Goal: Information Seeking & Learning: Learn about a topic

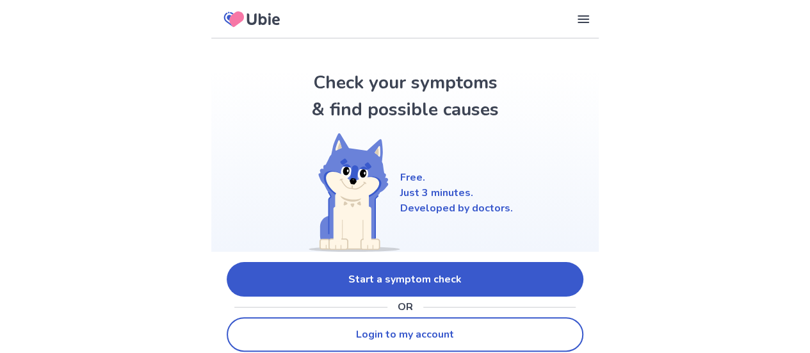
click at [394, 279] on link "Start a symptom check" at bounding box center [405, 279] width 356 height 35
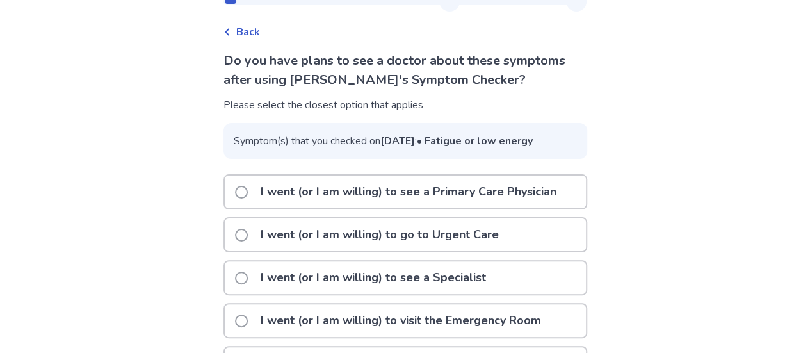
scroll to position [57, 0]
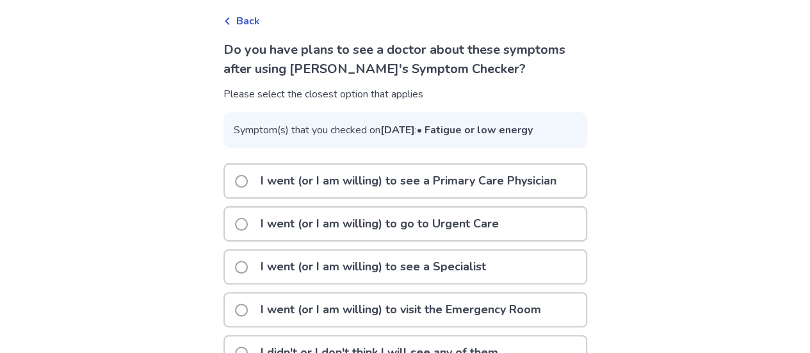
click at [248, 188] on span at bounding box center [241, 181] width 13 height 13
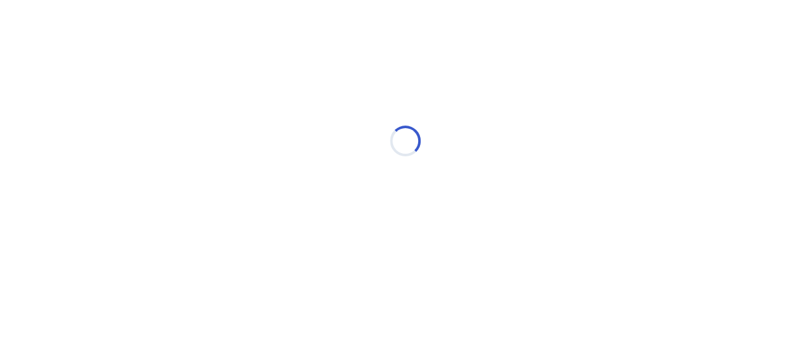
scroll to position [0, 0]
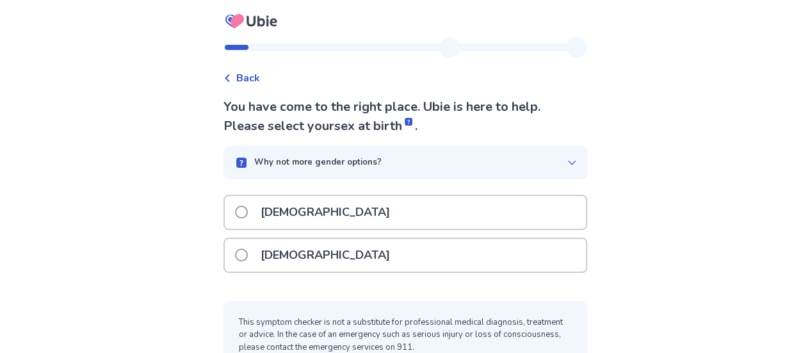
click at [245, 252] on span at bounding box center [241, 254] width 13 height 13
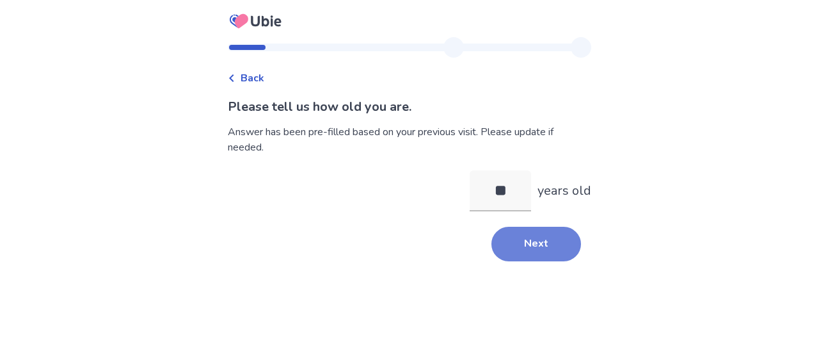
click at [536, 240] on button "Next" at bounding box center [536, 244] width 90 height 35
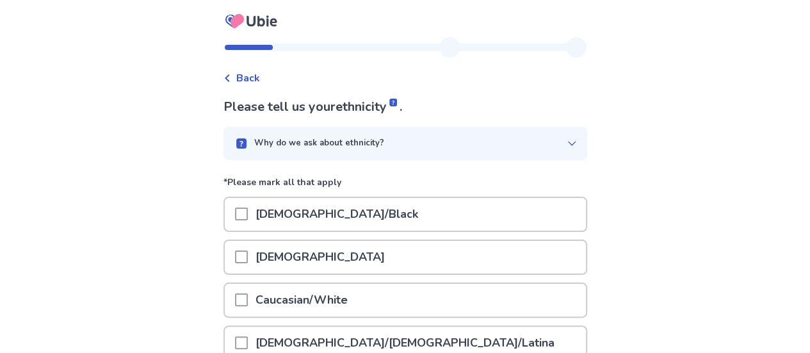
click at [246, 302] on span at bounding box center [241, 299] width 13 height 13
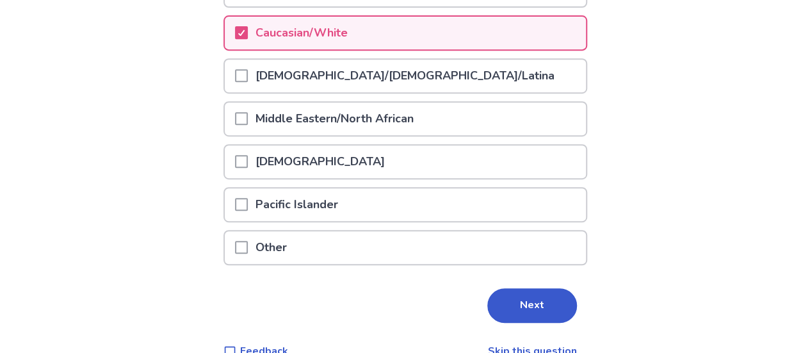
scroll to position [270, 0]
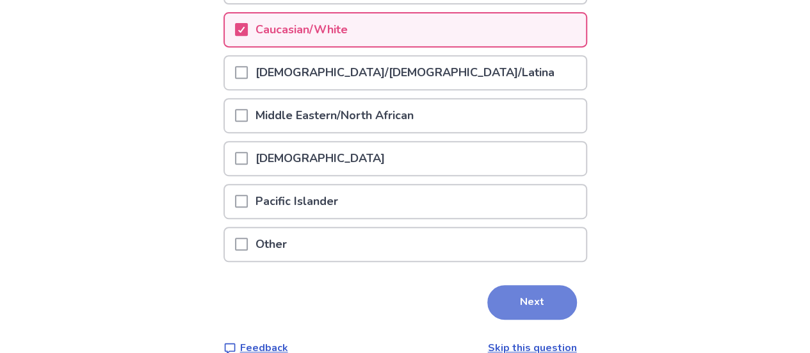
click at [539, 295] on button "Next" at bounding box center [532, 302] width 90 height 35
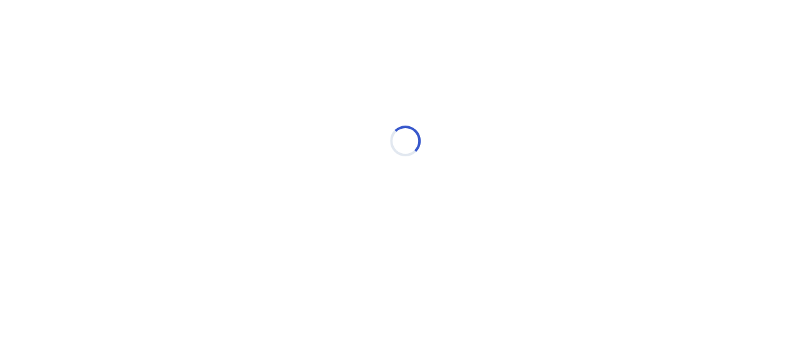
scroll to position [0, 0]
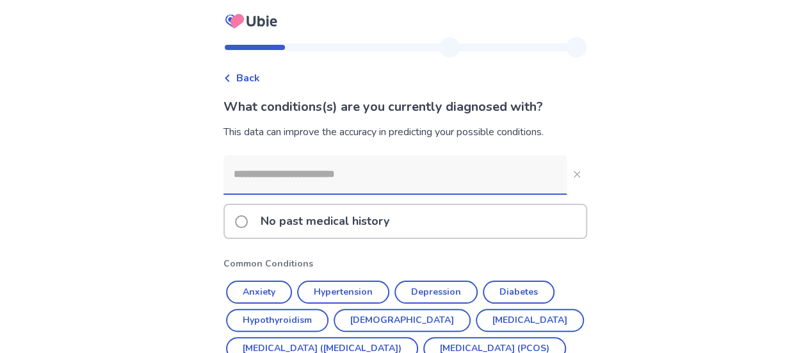
click at [288, 179] on input at bounding box center [394, 174] width 343 height 38
click at [248, 221] on span at bounding box center [241, 221] width 13 height 13
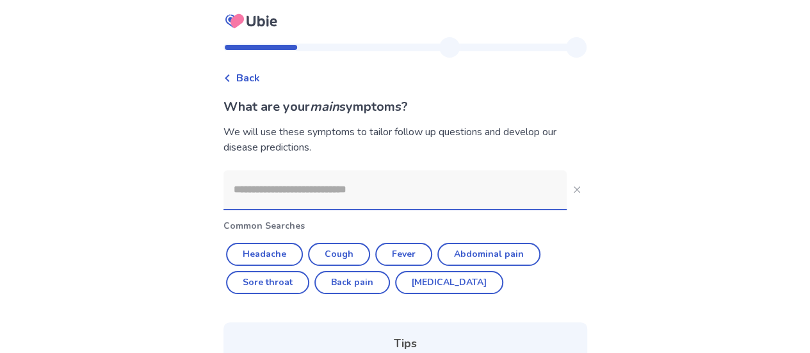
click at [245, 189] on input at bounding box center [394, 189] width 343 height 38
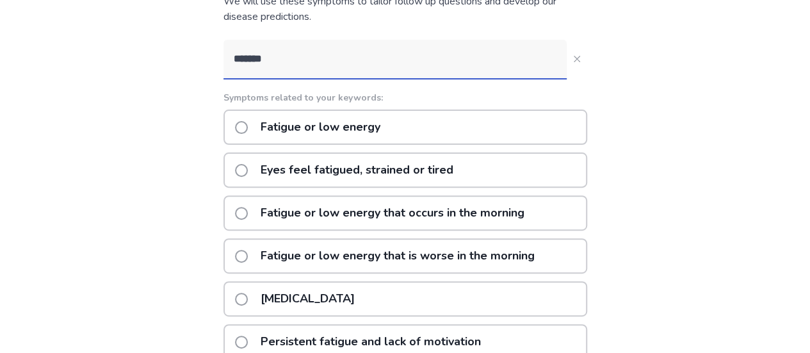
scroll to position [127, 0]
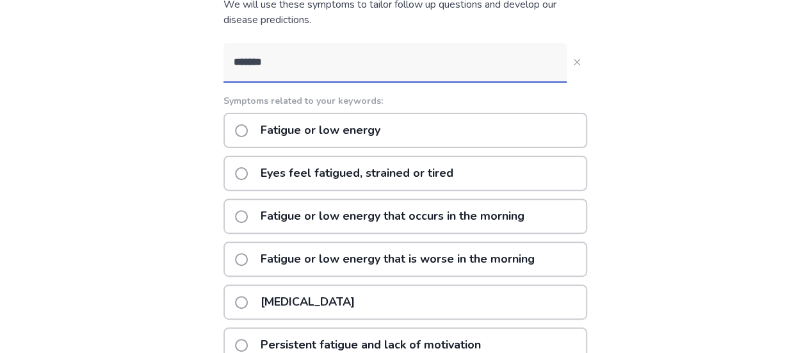
type input "*******"
click at [248, 129] on span at bounding box center [241, 130] width 13 height 13
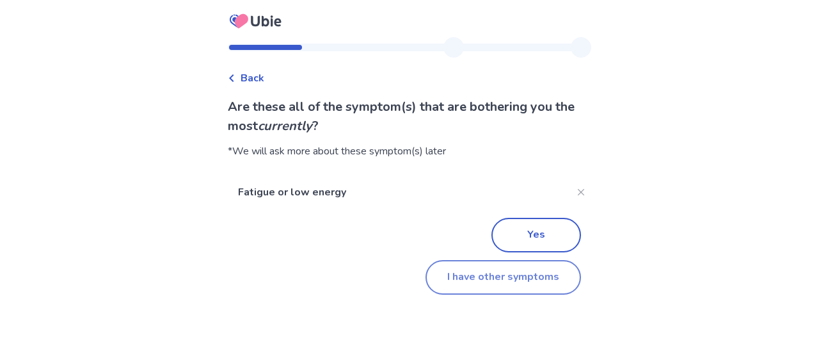
click at [468, 281] on button "I have other symptoms" at bounding box center [504, 277] width 156 height 35
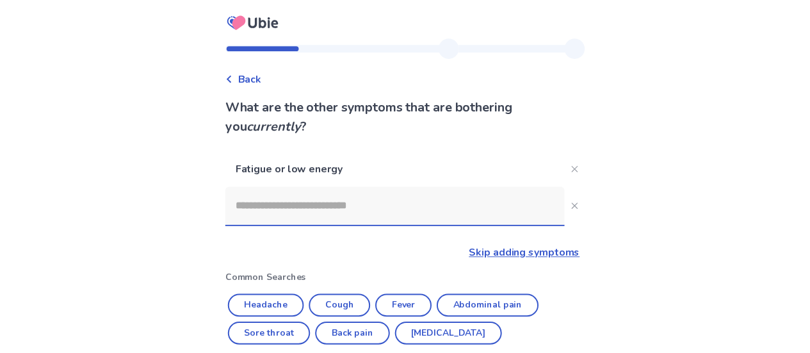
scroll to position [127, 0]
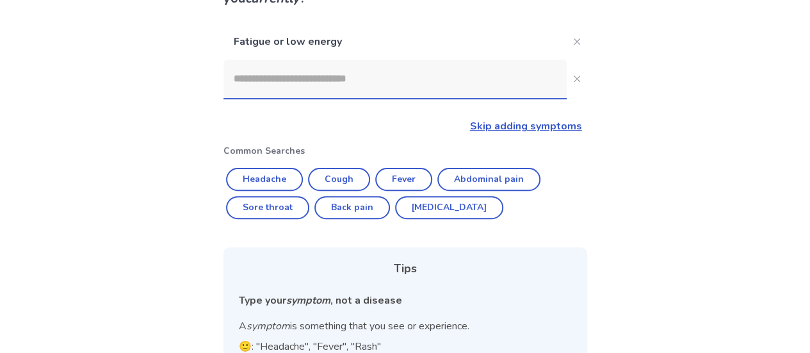
click at [251, 74] on input at bounding box center [394, 79] width 343 height 38
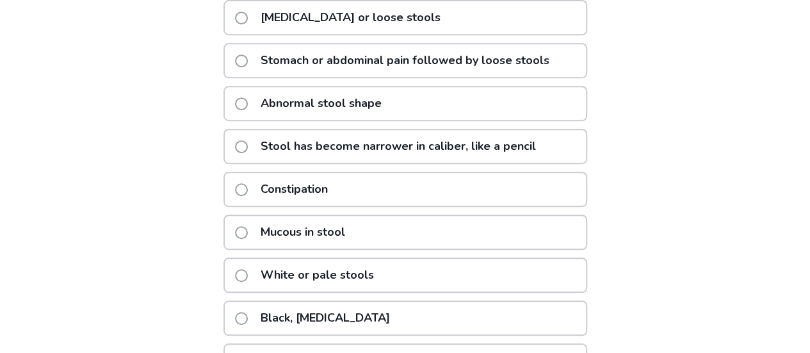
scroll to position [236, 0]
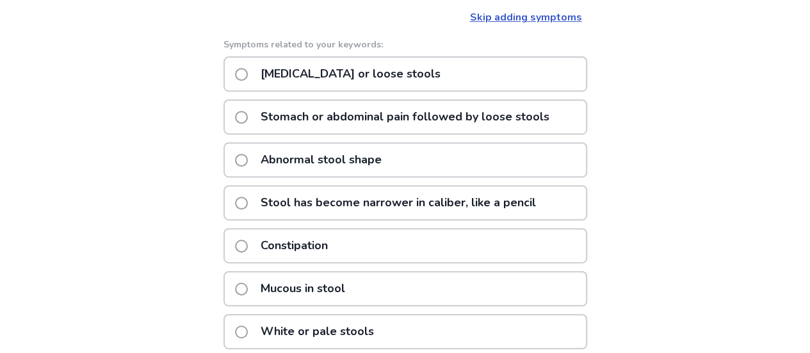
type input "**********"
click at [248, 71] on span at bounding box center [241, 74] width 13 height 13
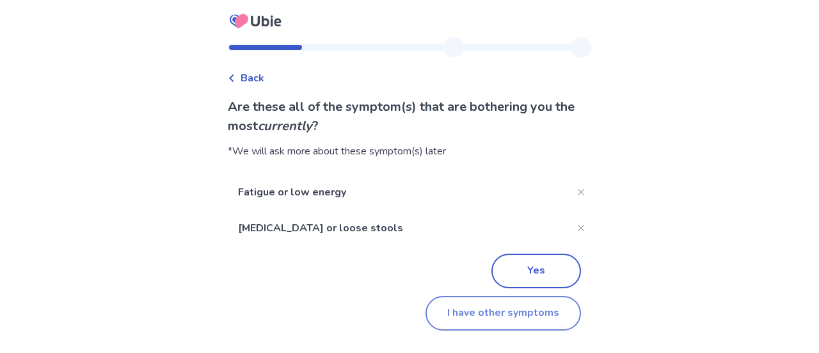
click at [483, 314] on button "I have other symptoms" at bounding box center [504, 313] width 156 height 35
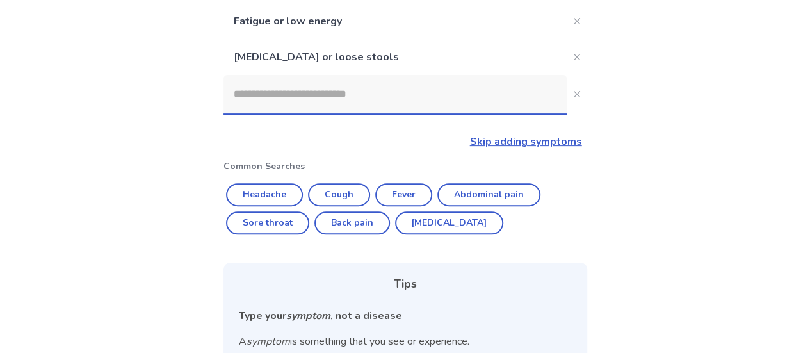
scroll to position [93, 0]
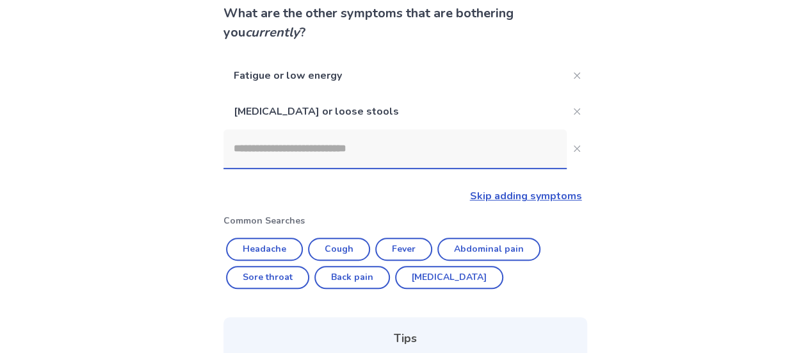
click at [269, 157] on input at bounding box center [394, 148] width 343 height 38
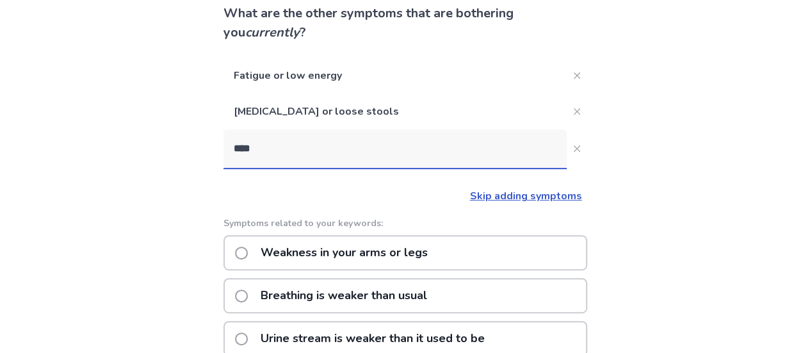
type input "****"
click at [248, 249] on span at bounding box center [241, 252] width 13 height 13
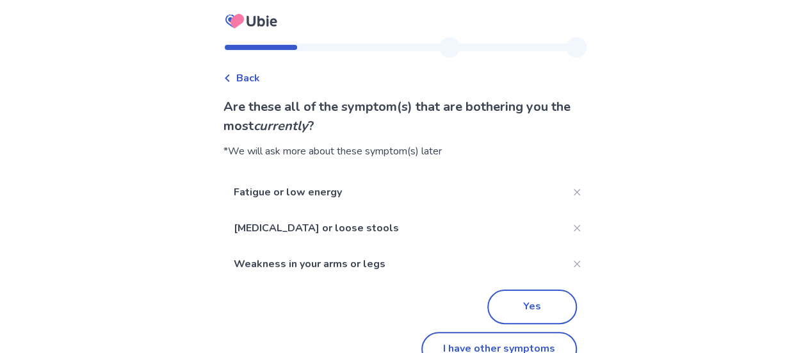
scroll to position [28, 0]
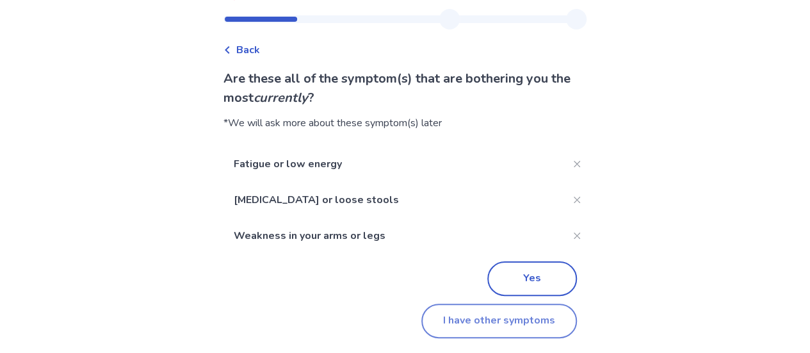
click at [511, 323] on button "I have other symptoms" at bounding box center [499, 320] width 156 height 35
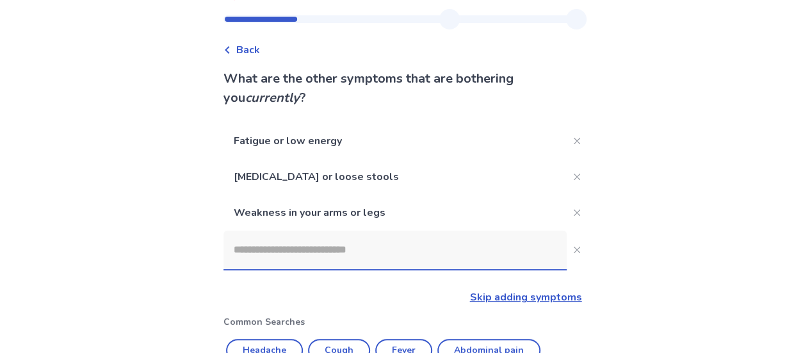
scroll to position [93, 0]
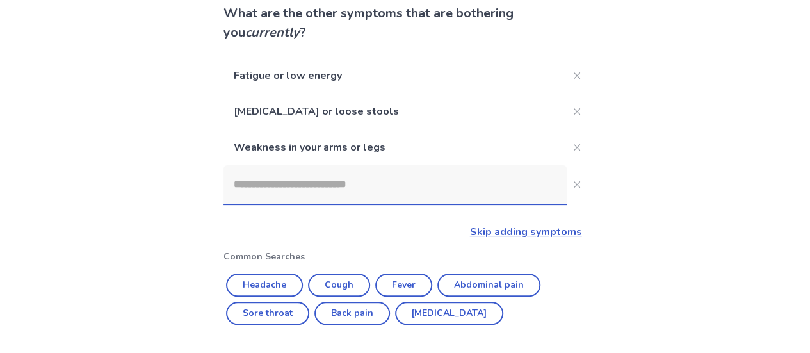
click at [250, 185] on input at bounding box center [394, 184] width 343 height 38
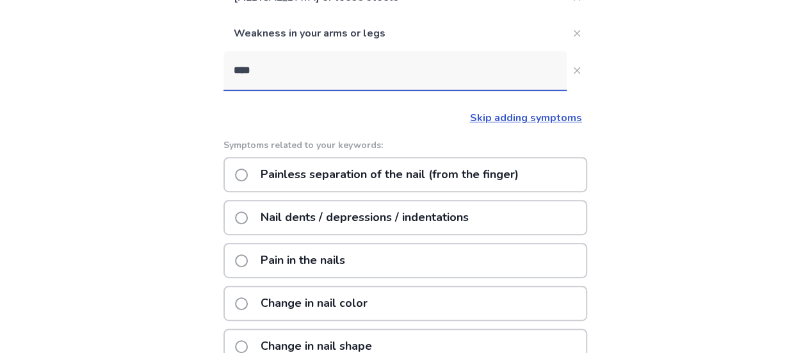
scroll to position [197, 0]
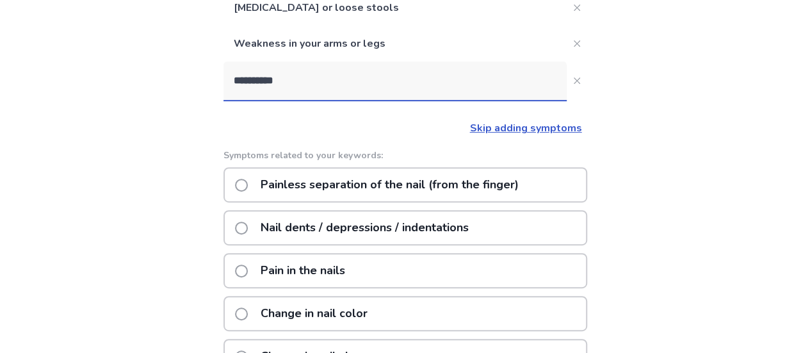
type input "**********"
click at [248, 228] on span at bounding box center [241, 227] width 13 height 13
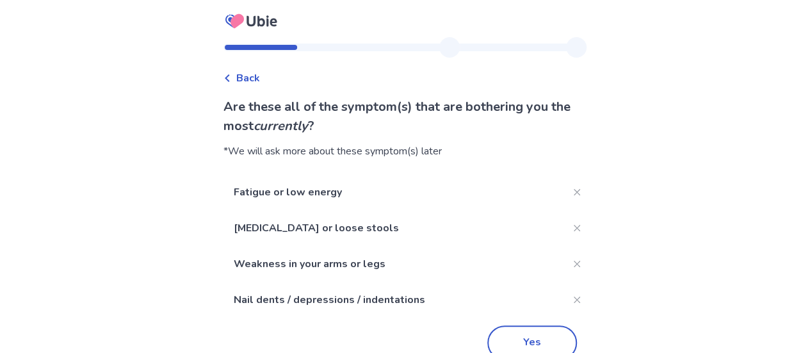
scroll to position [55, 0]
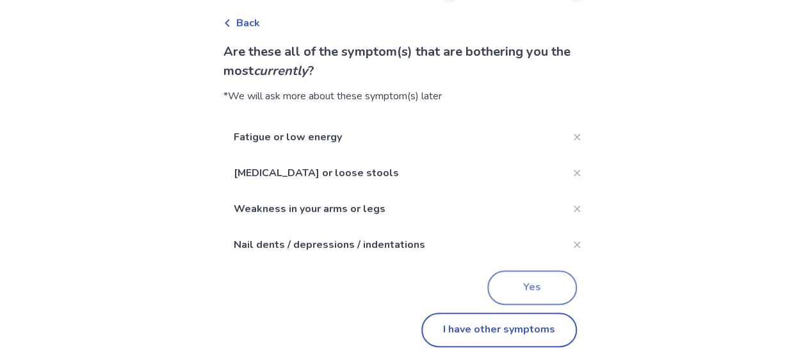
click at [531, 289] on button "Yes" at bounding box center [532, 287] width 90 height 35
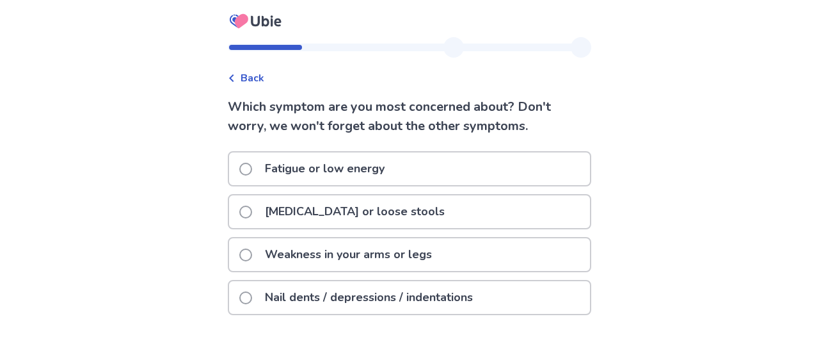
click at [252, 170] on span at bounding box center [245, 169] width 13 height 13
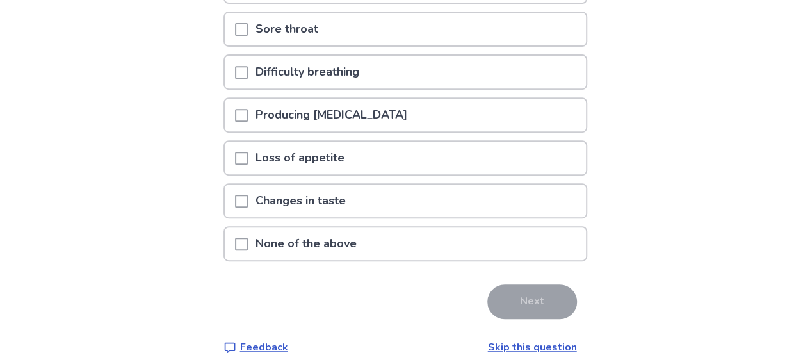
scroll to position [251, 0]
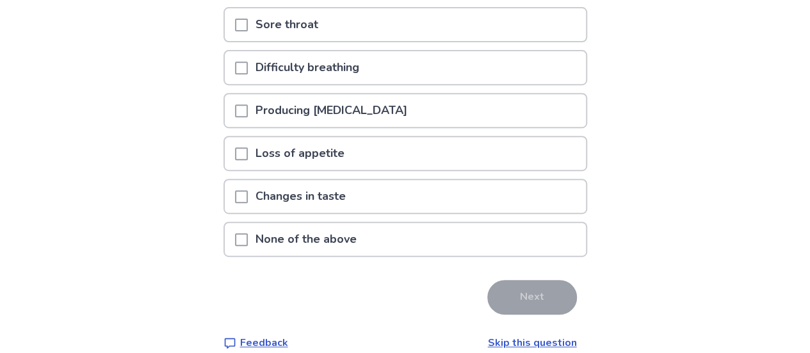
click at [248, 240] on span at bounding box center [241, 239] width 13 height 13
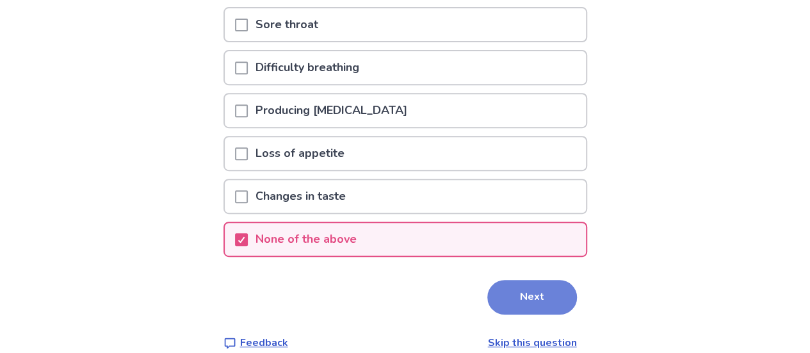
click at [529, 298] on button "Next" at bounding box center [532, 297] width 90 height 35
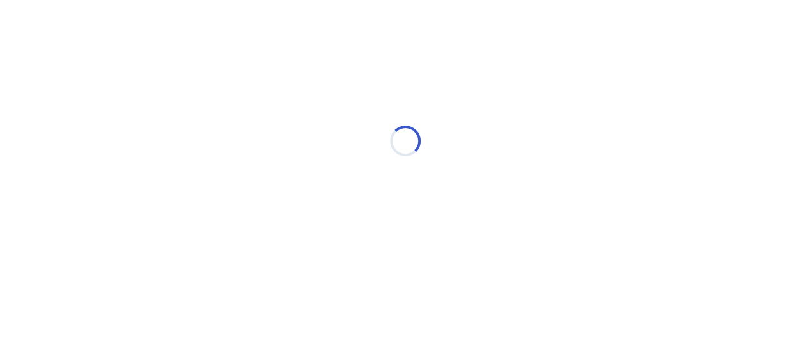
scroll to position [0, 0]
select select "*"
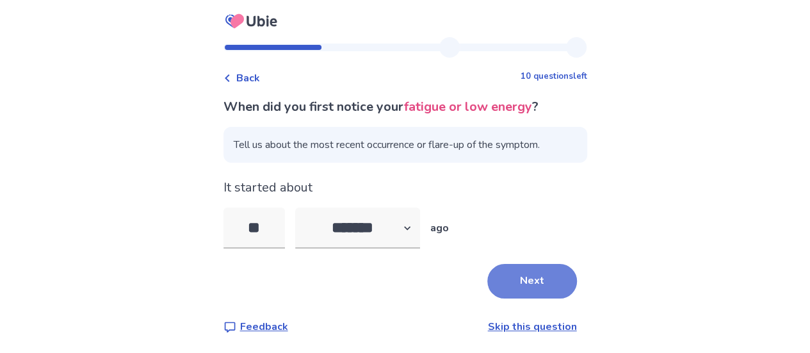
type input "**"
click at [535, 278] on button "Next" at bounding box center [532, 281] width 90 height 35
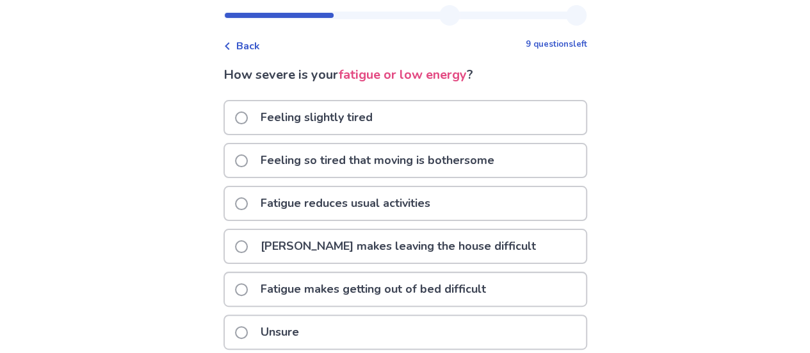
scroll to position [31, 0]
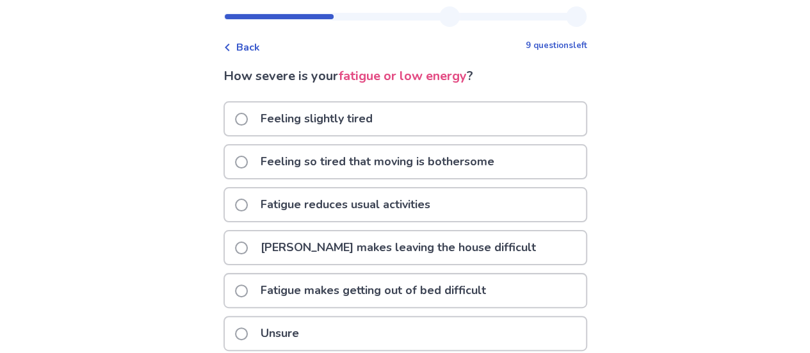
click at [248, 205] on span at bounding box center [241, 204] width 13 height 13
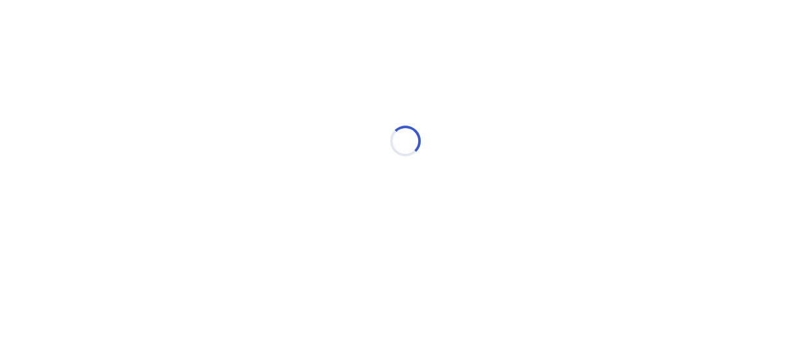
scroll to position [0, 0]
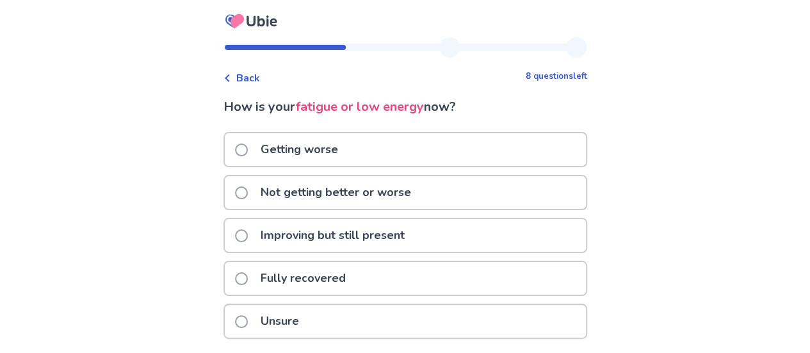
click at [248, 236] on span at bounding box center [241, 235] width 13 height 13
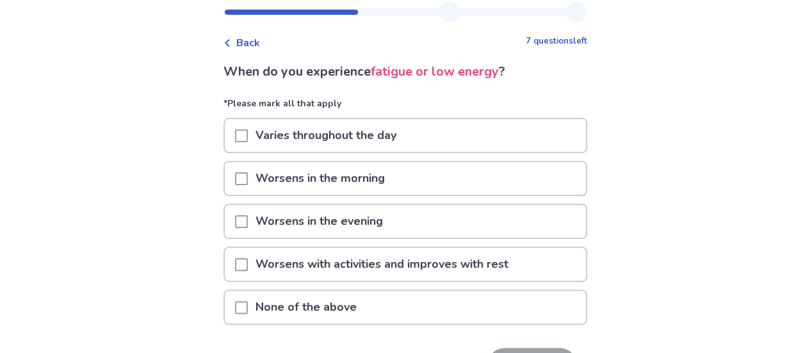
scroll to position [33, 0]
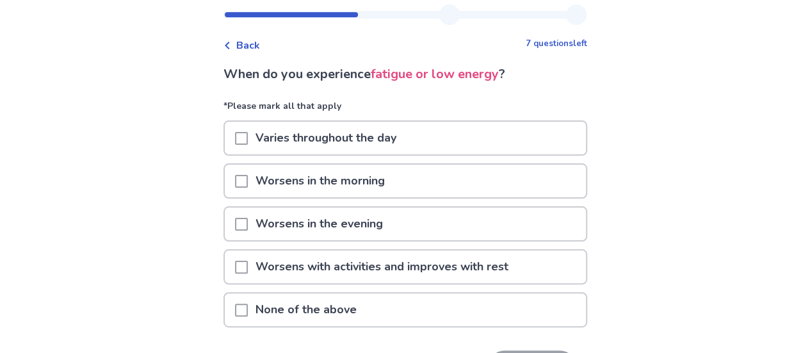
click at [248, 268] on span at bounding box center [241, 266] width 13 height 13
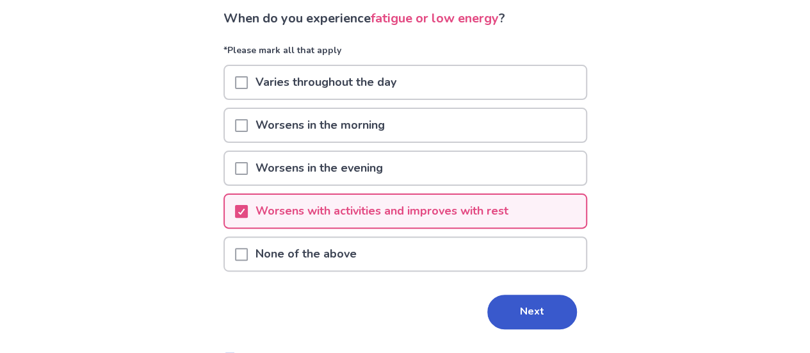
scroll to position [88, 0]
click at [247, 85] on span at bounding box center [241, 82] width 13 height 13
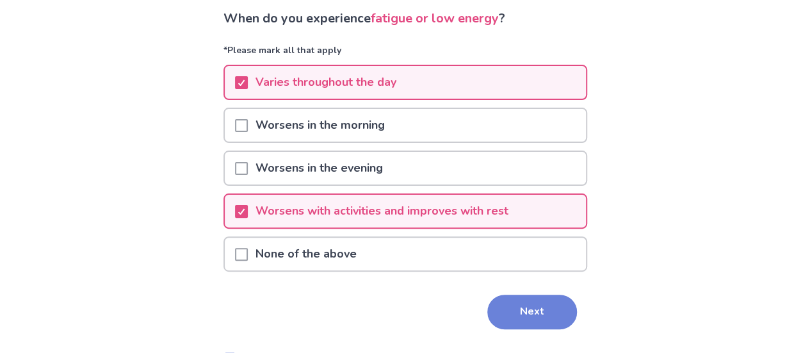
click at [527, 314] on button "Next" at bounding box center [532, 311] width 90 height 35
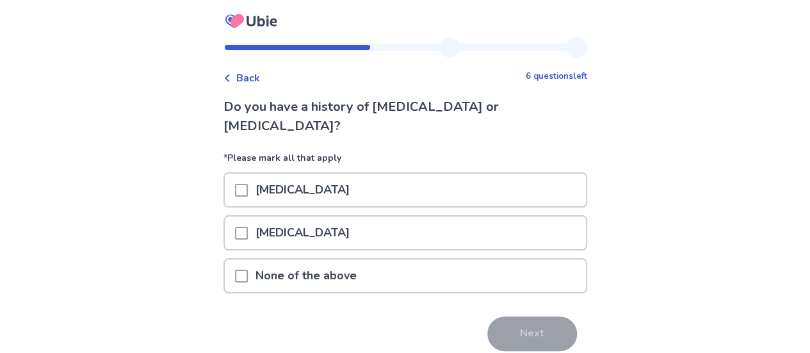
click at [247, 269] on span at bounding box center [241, 275] width 13 height 13
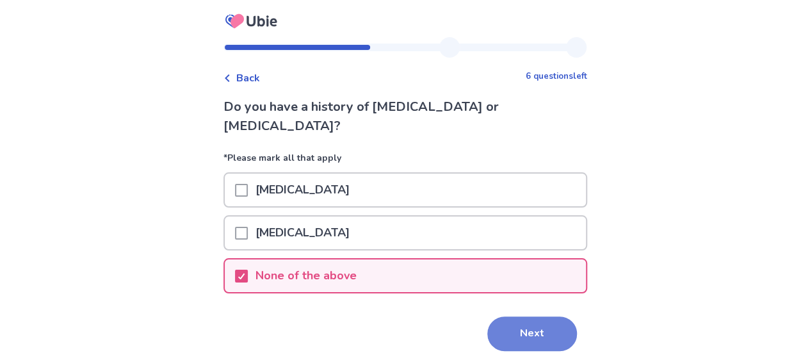
click at [526, 318] on button "Next" at bounding box center [532, 333] width 90 height 35
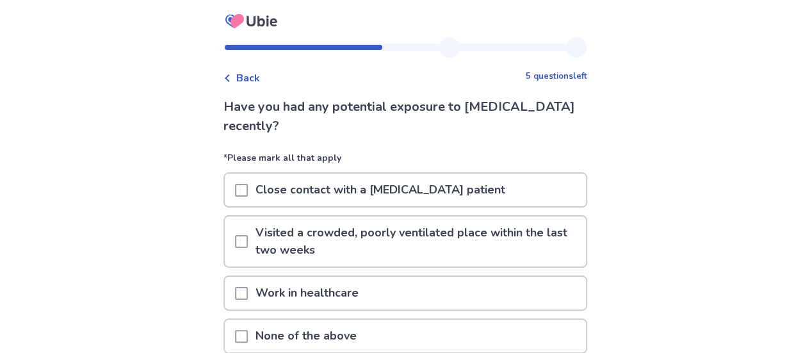
click at [248, 334] on span at bounding box center [241, 336] width 13 height 13
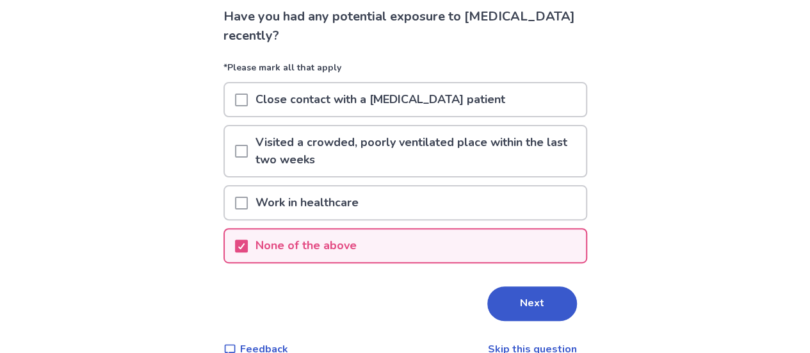
scroll to position [95, 0]
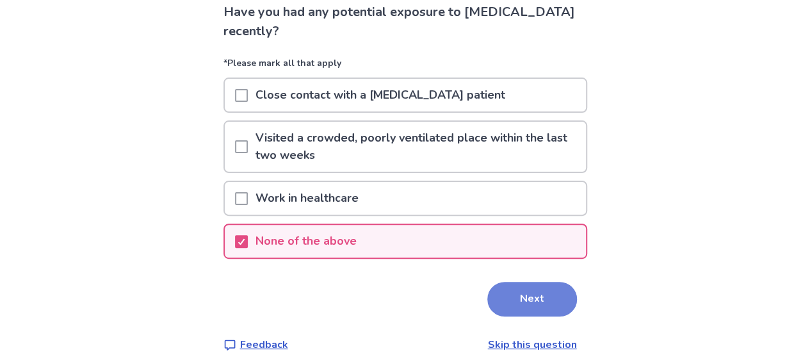
click at [536, 299] on button "Next" at bounding box center [532, 299] width 90 height 35
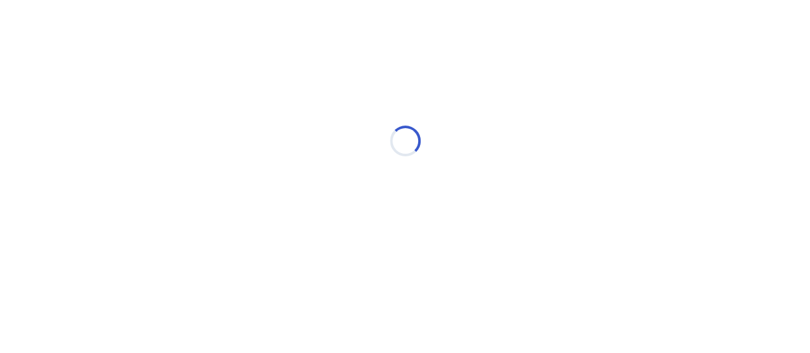
scroll to position [0, 0]
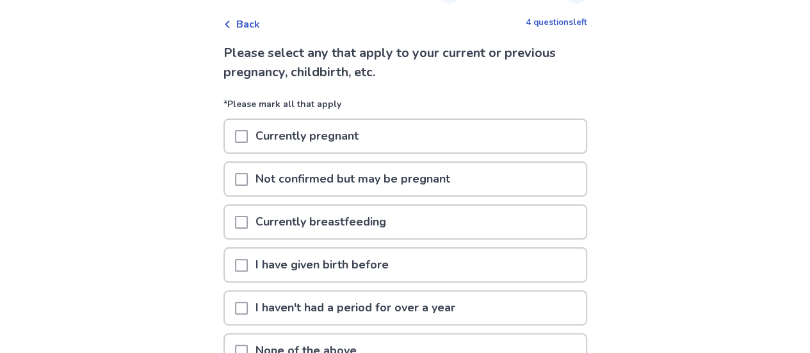
scroll to position [93, 0]
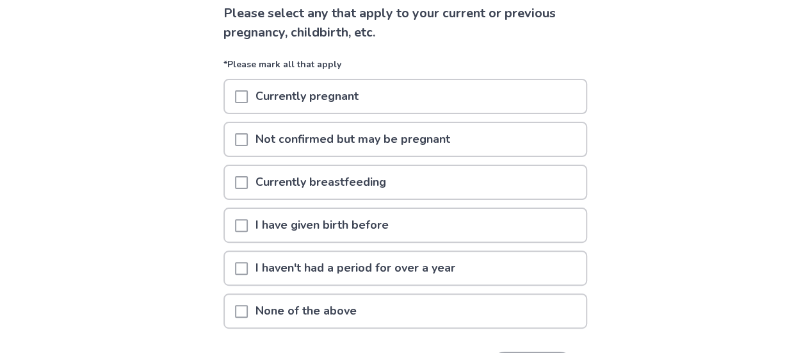
click at [248, 308] on span at bounding box center [241, 311] width 13 height 13
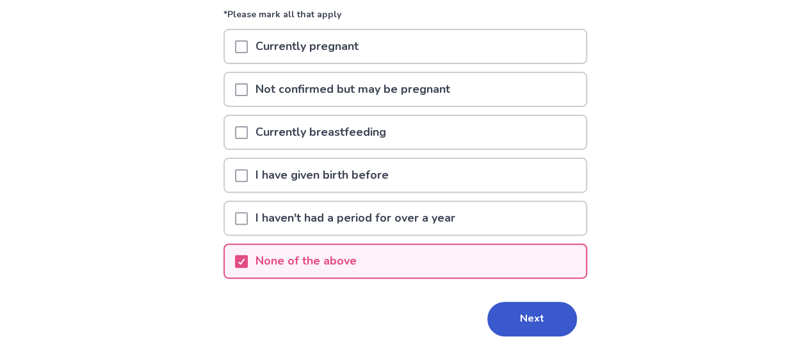
scroll to position [156, 0]
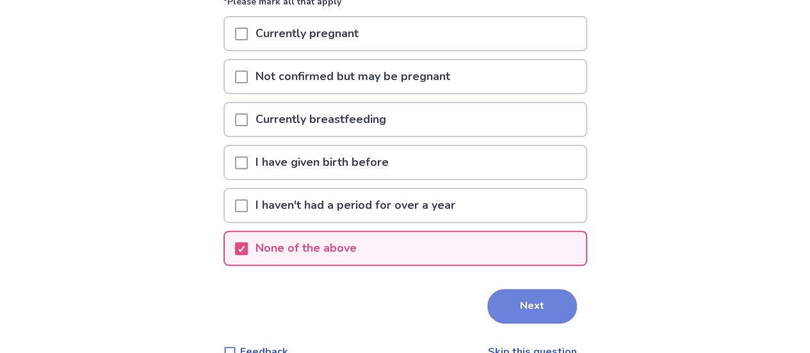
click at [546, 299] on button "Next" at bounding box center [532, 306] width 90 height 35
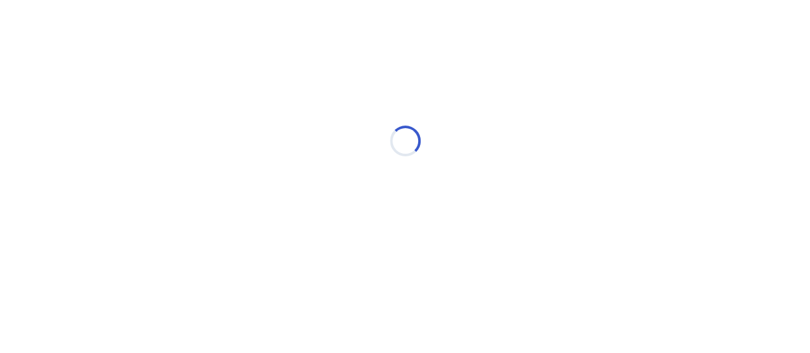
scroll to position [0, 0]
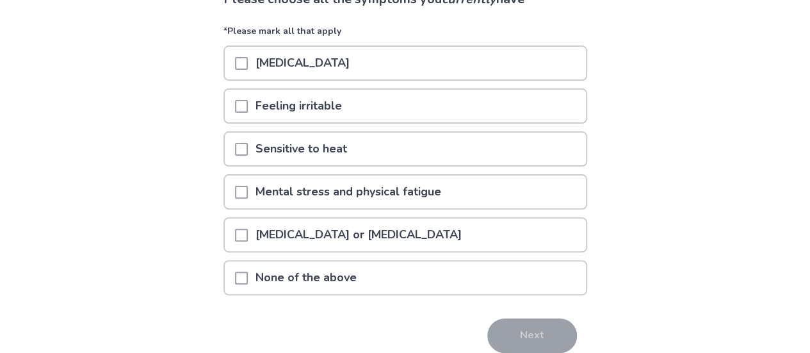
scroll to position [113, 0]
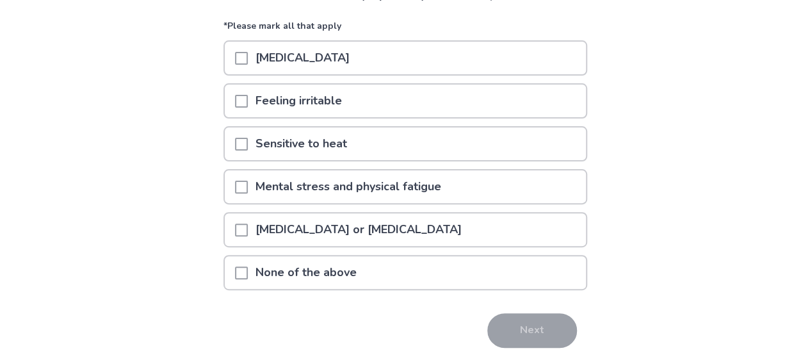
click at [248, 184] on span at bounding box center [241, 186] width 13 height 13
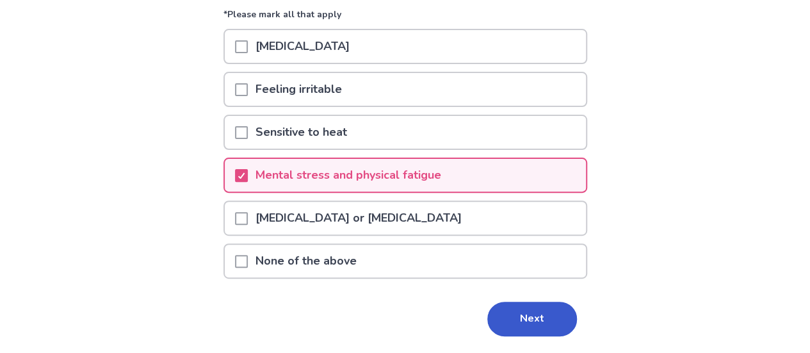
scroll to position [122, 0]
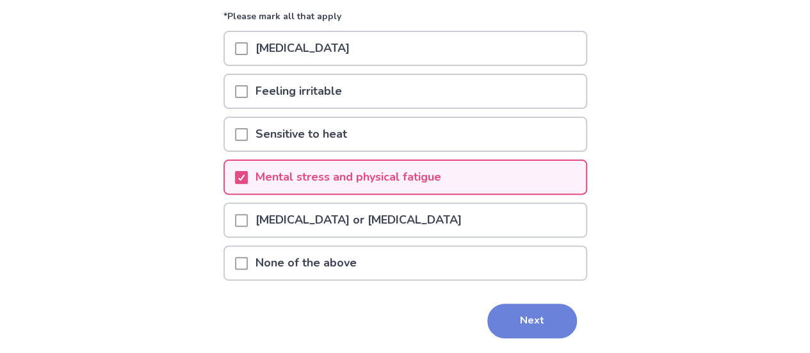
click at [536, 319] on button "Next" at bounding box center [532, 320] width 90 height 35
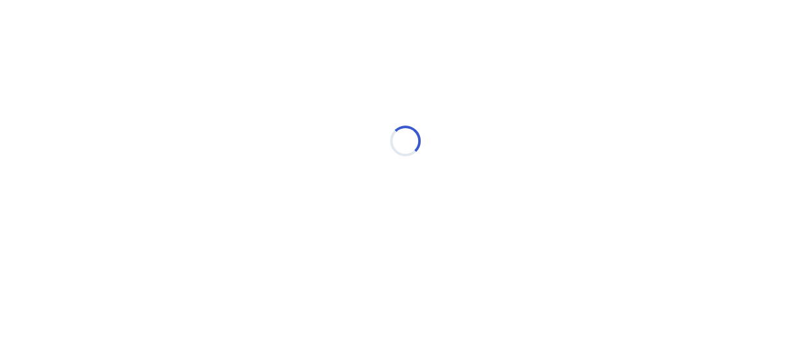
scroll to position [0, 0]
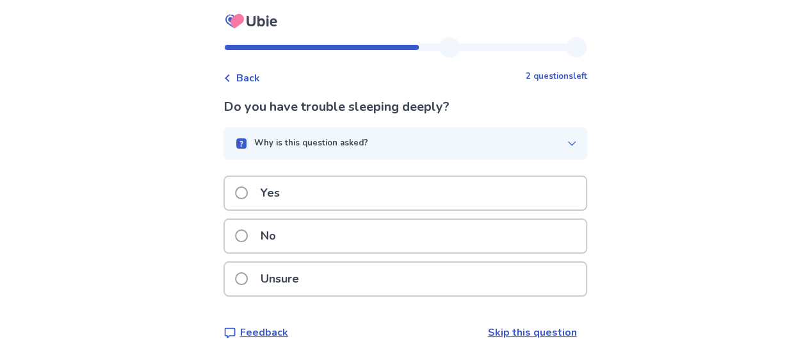
click at [247, 193] on span at bounding box center [241, 192] width 13 height 13
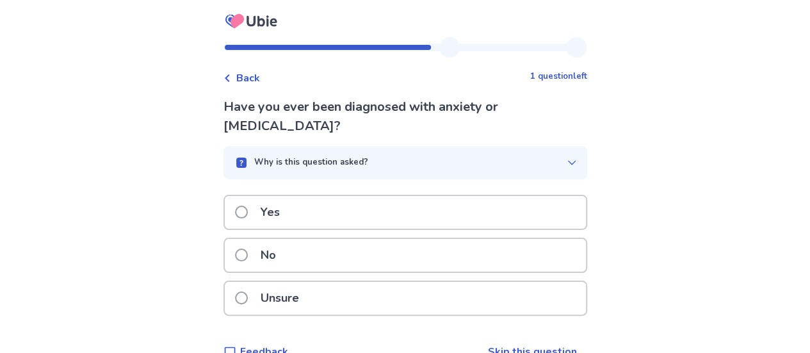
click at [248, 255] on span at bounding box center [241, 254] width 13 height 13
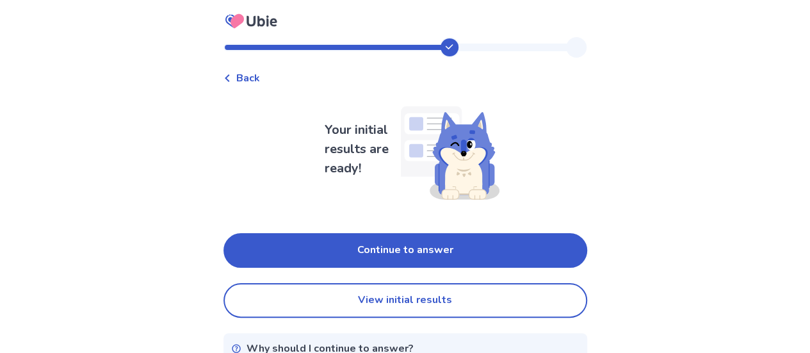
scroll to position [51, 0]
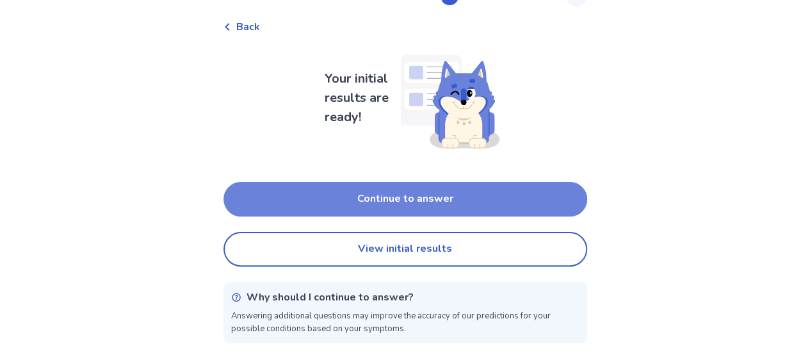
click at [451, 209] on button "Continue to answer" at bounding box center [404, 199] width 363 height 35
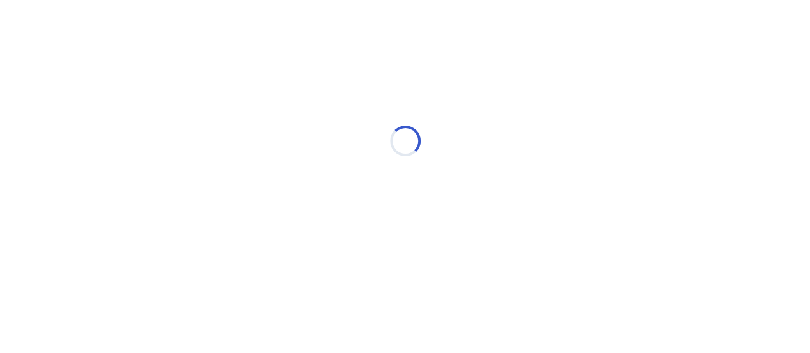
scroll to position [0, 0]
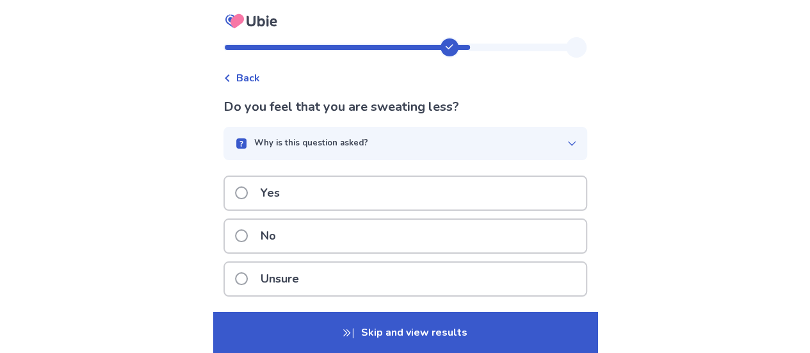
click at [248, 234] on span at bounding box center [241, 235] width 13 height 13
click at [566, 138] on icon "button" at bounding box center [571, 143] width 10 height 10
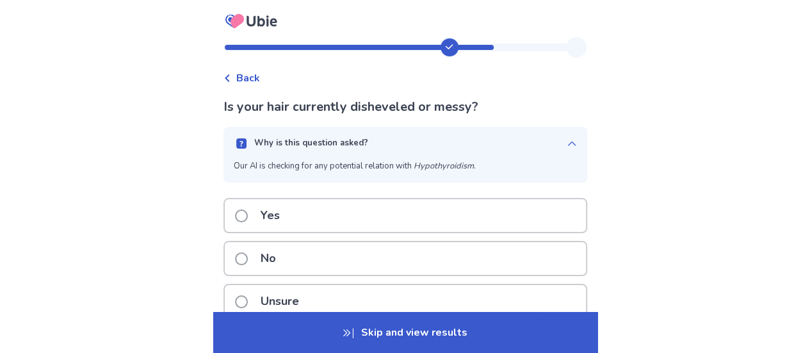
click at [248, 259] on span at bounding box center [241, 258] width 13 height 13
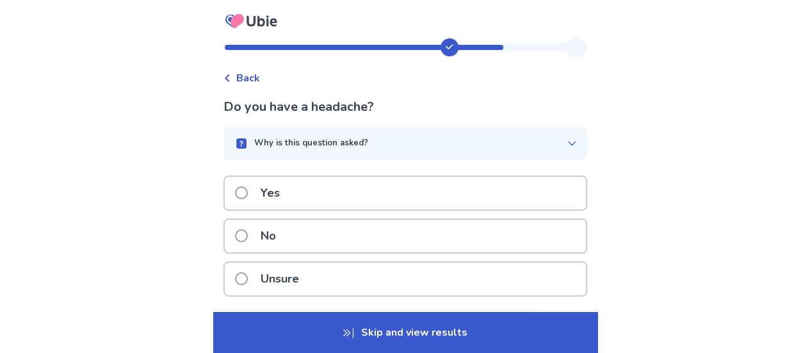
click at [248, 239] on span at bounding box center [241, 235] width 13 height 13
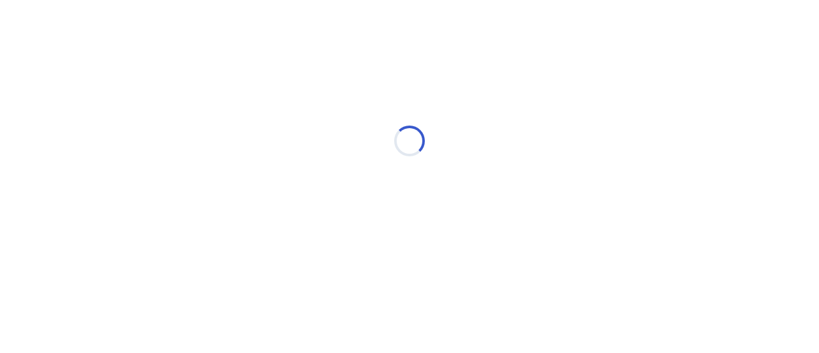
select select "*"
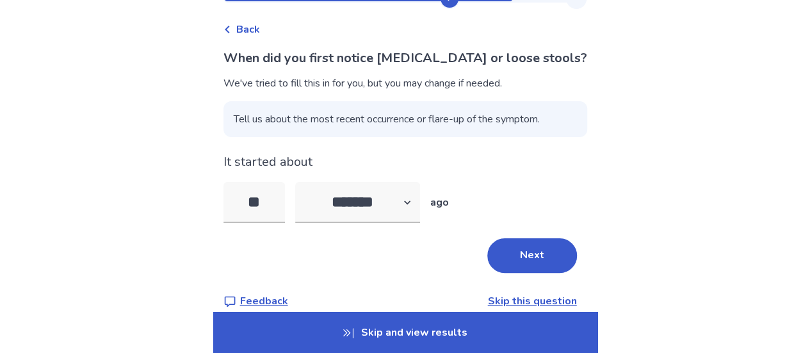
scroll to position [51, 0]
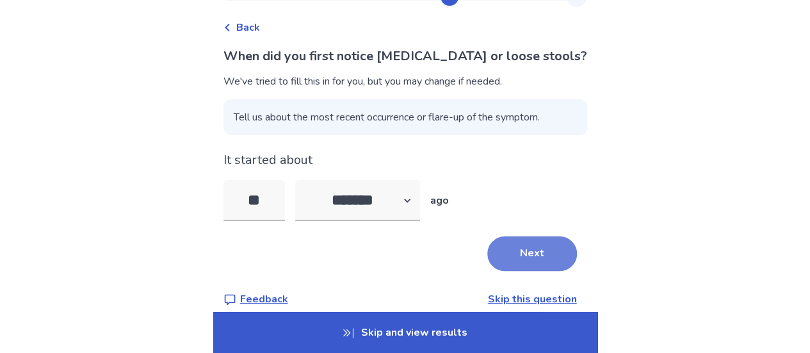
click at [508, 246] on button "Next" at bounding box center [532, 253] width 90 height 35
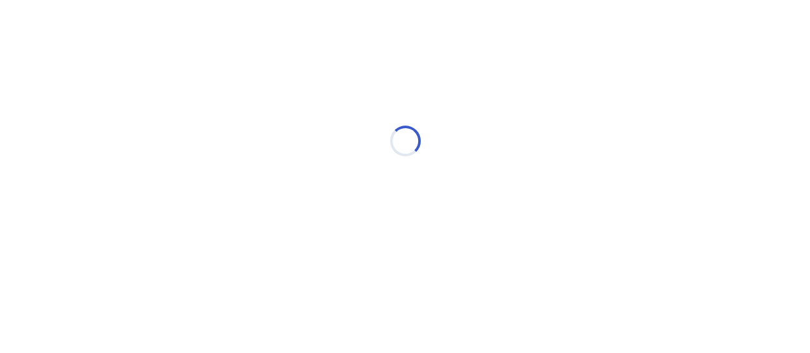
scroll to position [0, 0]
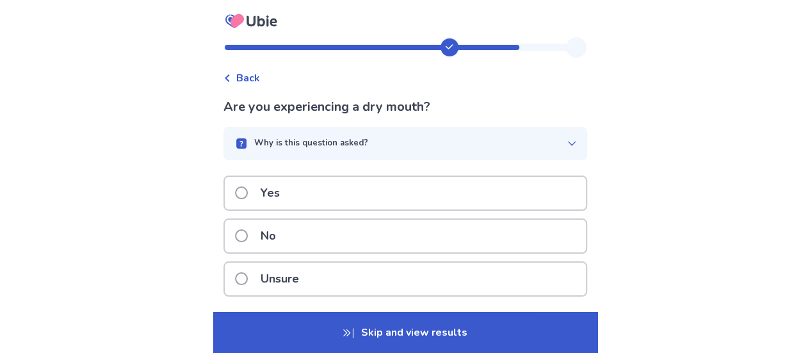
click at [251, 79] on span "Back" at bounding box center [248, 77] width 24 height 15
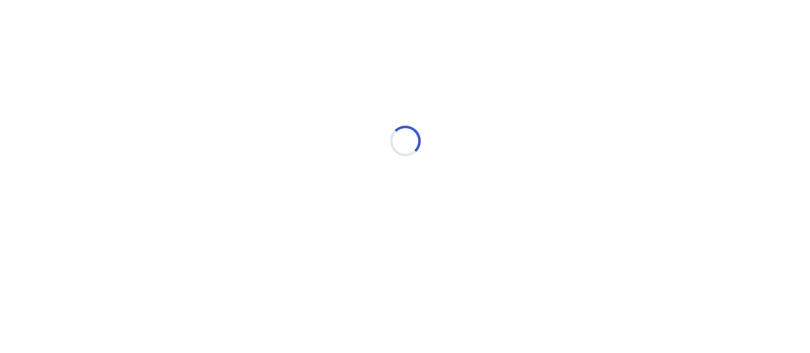
select select "*"
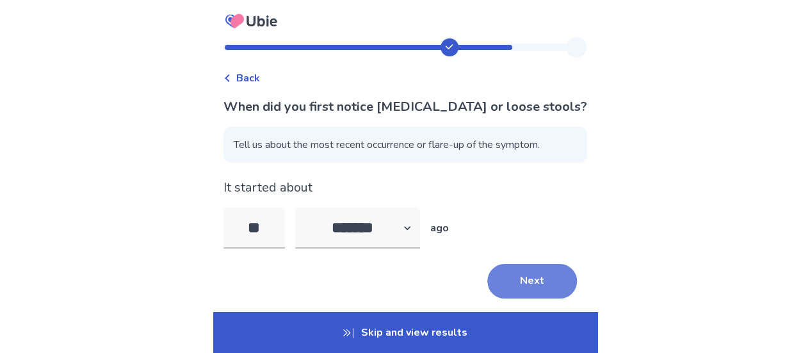
click at [529, 271] on button "Next" at bounding box center [532, 281] width 90 height 35
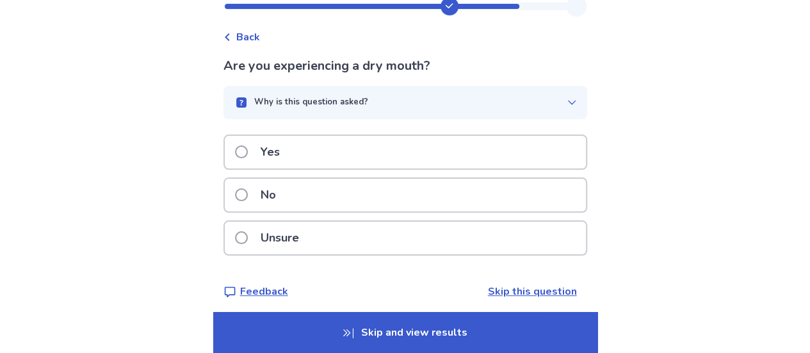
scroll to position [48, 0]
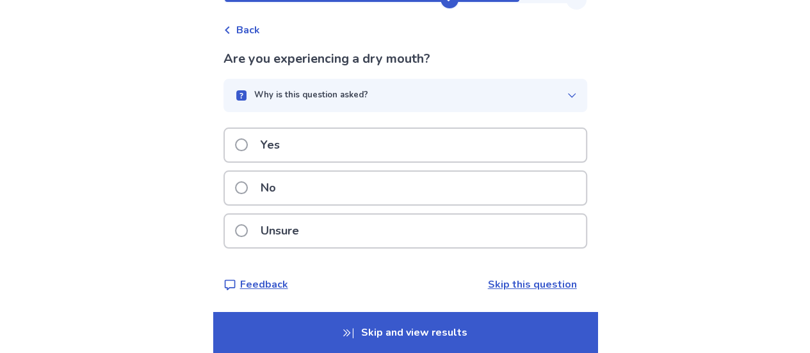
click at [499, 95] on div "Why is this question asked?" at bounding box center [400, 95] width 333 height 13
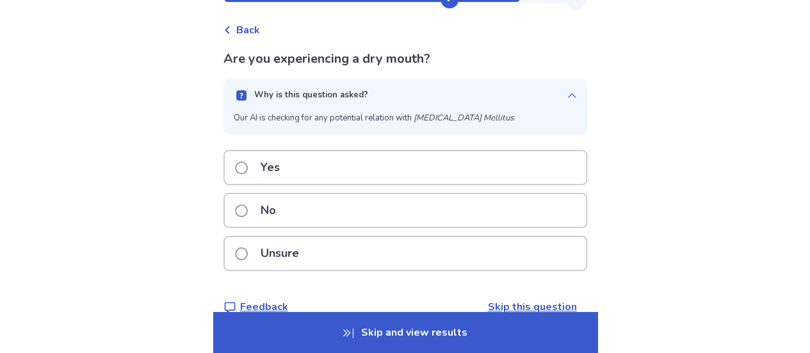
scroll to position [70, 0]
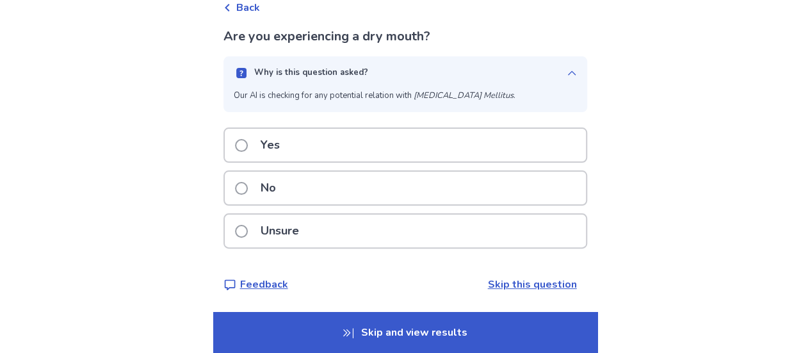
click at [248, 188] on span at bounding box center [241, 188] width 13 height 13
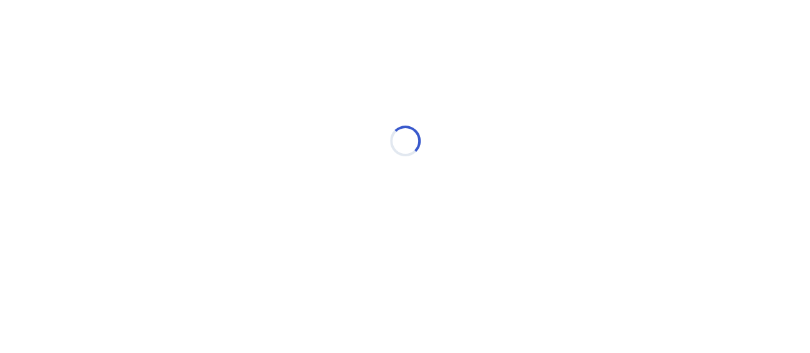
scroll to position [0, 0]
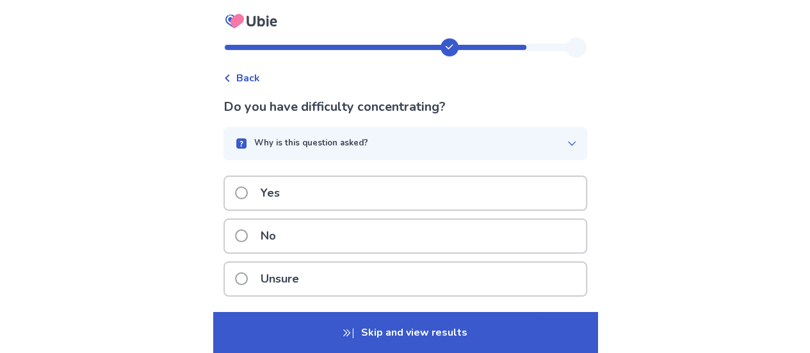
click at [378, 144] on div "Why is this question asked?" at bounding box center [400, 143] width 333 height 13
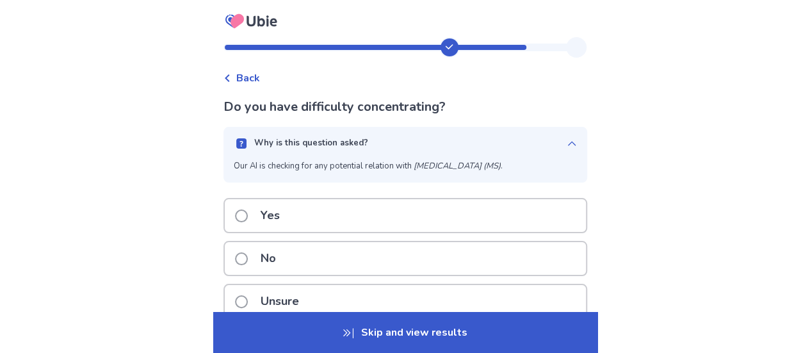
click at [248, 259] on span at bounding box center [241, 258] width 13 height 13
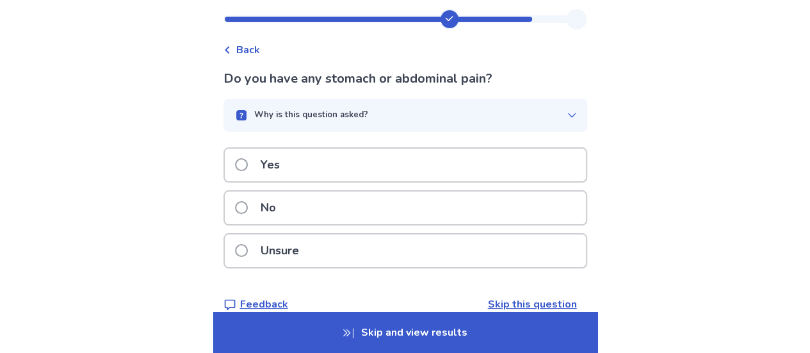
scroll to position [38, 0]
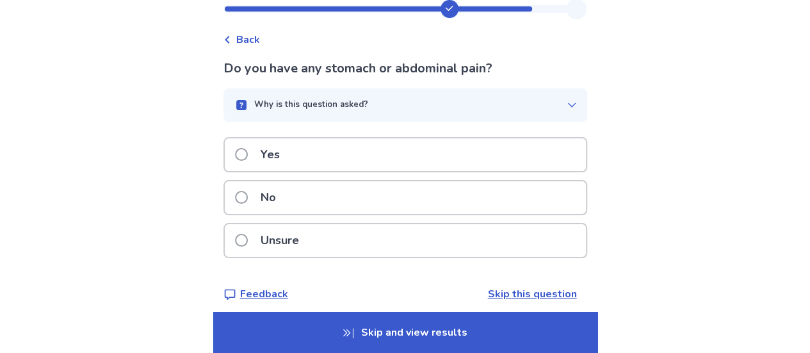
click at [452, 102] on div "Why is this question asked?" at bounding box center [400, 105] width 333 height 13
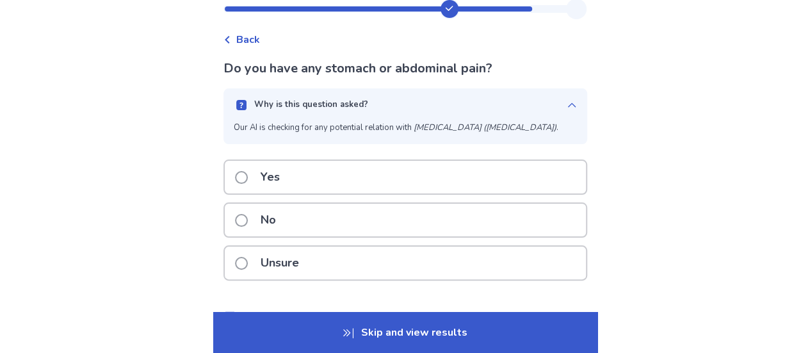
click at [248, 177] on span at bounding box center [241, 177] width 13 height 13
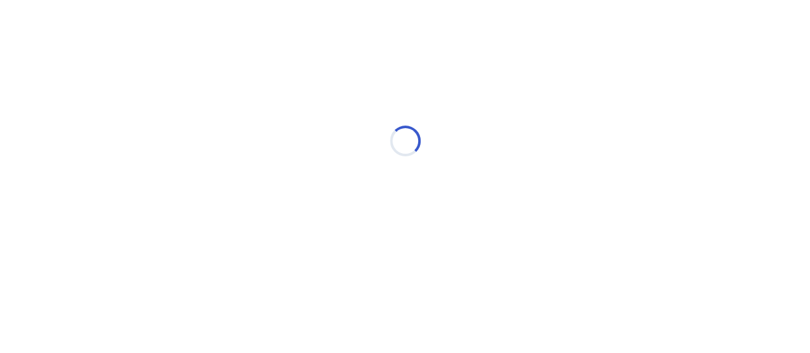
scroll to position [0, 0]
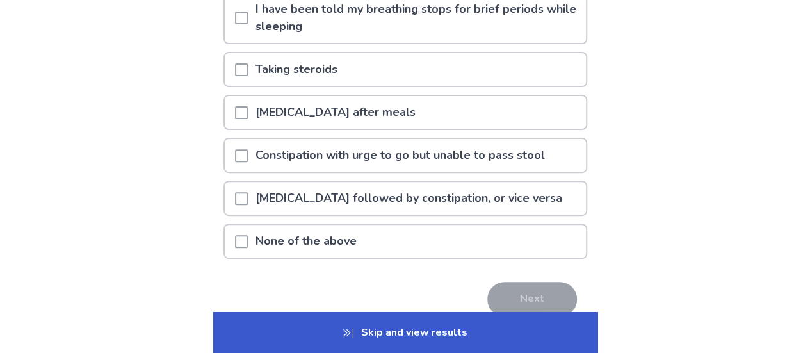
scroll to position [157, 0]
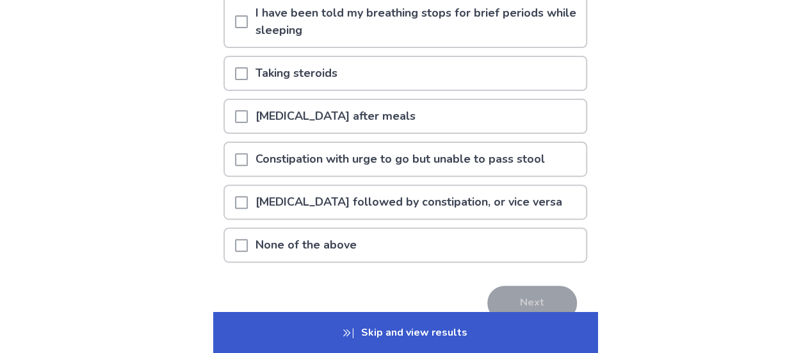
click at [248, 117] on span at bounding box center [241, 116] width 13 height 13
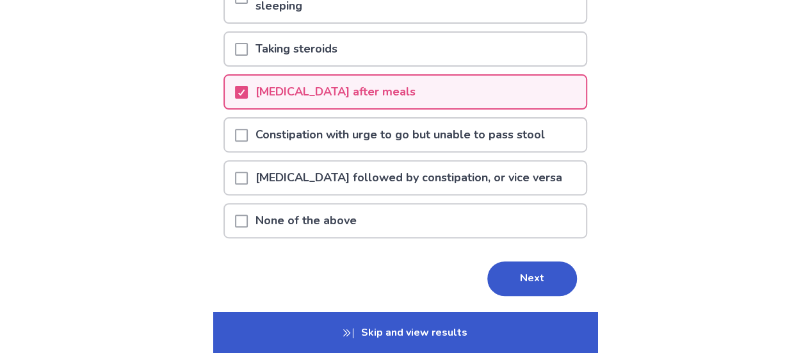
scroll to position [196, 0]
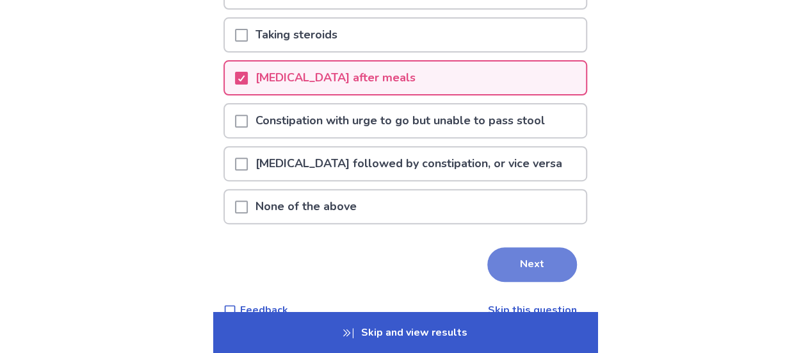
click at [531, 266] on button "Next" at bounding box center [532, 264] width 90 height 35
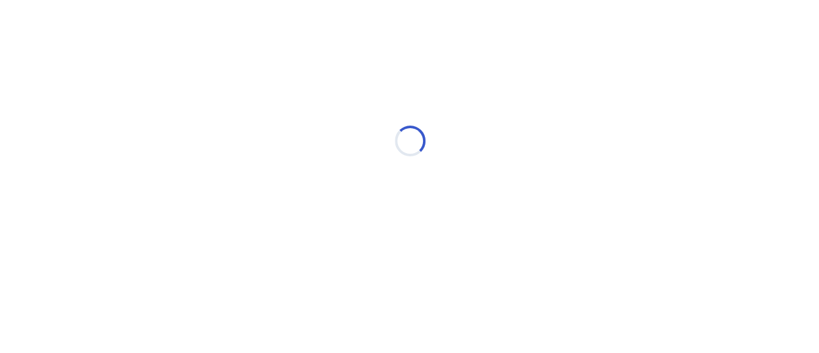
scroll to position [0, 0]
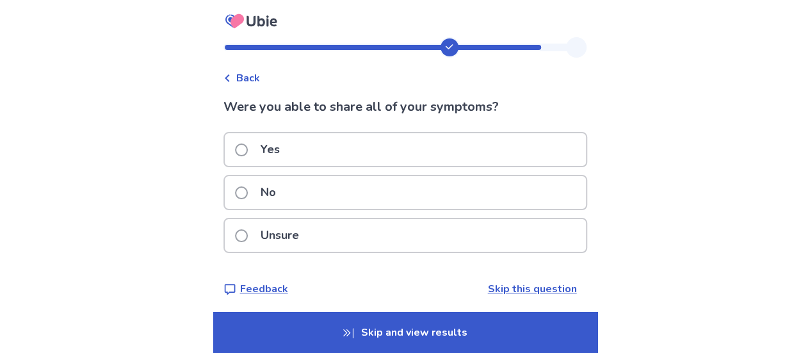
click at [245, 147] on span at bounding box center [241, 149] width 13 height 13
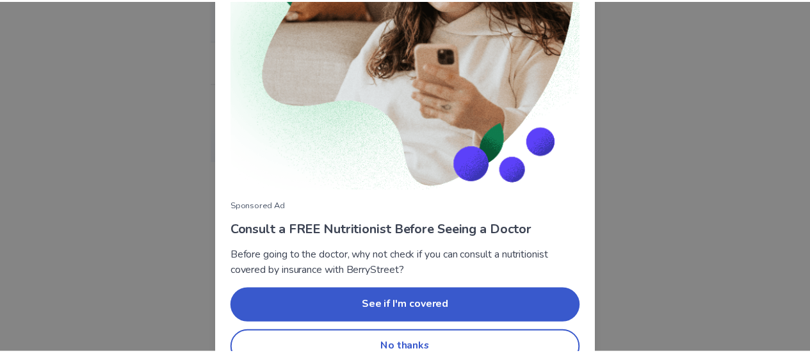
scroll to position [207, 0]
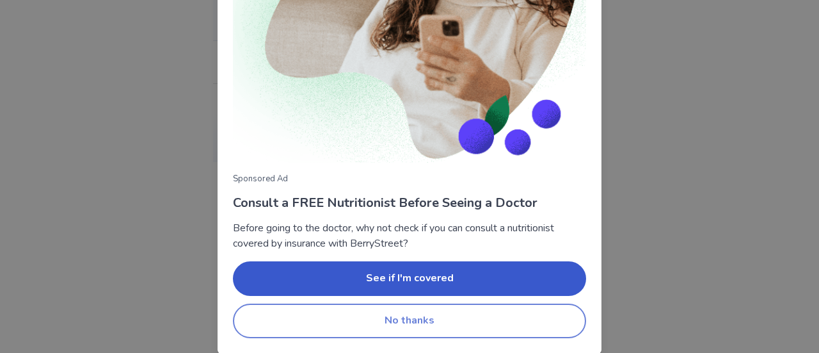
click at [548, 317] on button "No thanks" at bounding box center [409, 320] width 353 height 35
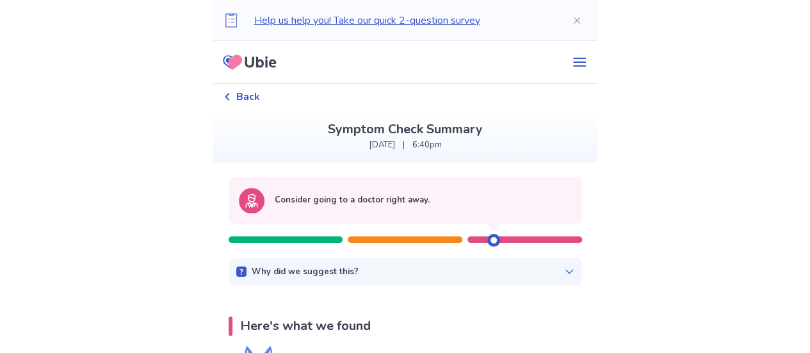
click at [564, 271] on icon at bounding box center [569, 271] width 10 height 10
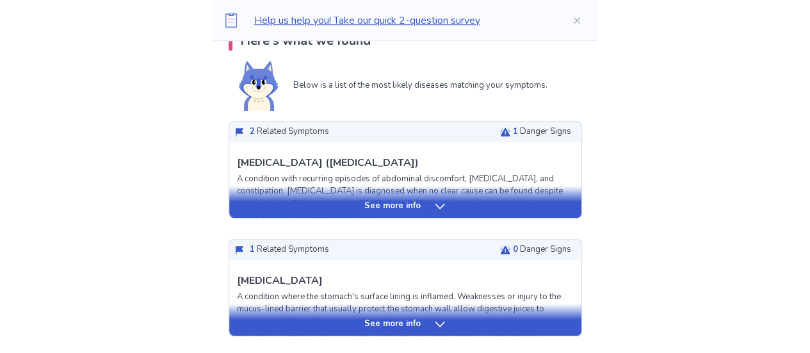
scroll to position [381, 0]
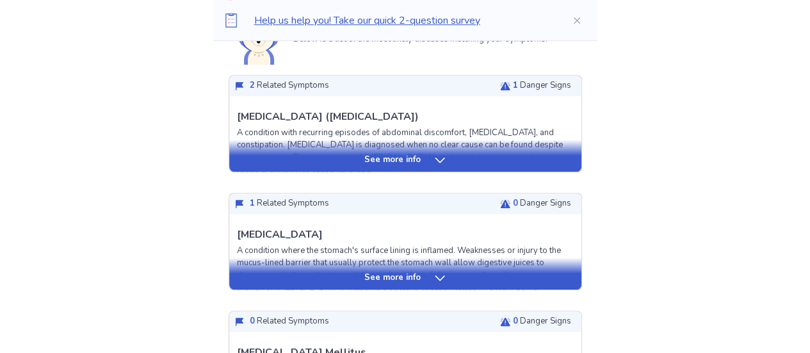
click at [429, 157] on div "See more info" at bounding box center [405, 160] width 352 height 13
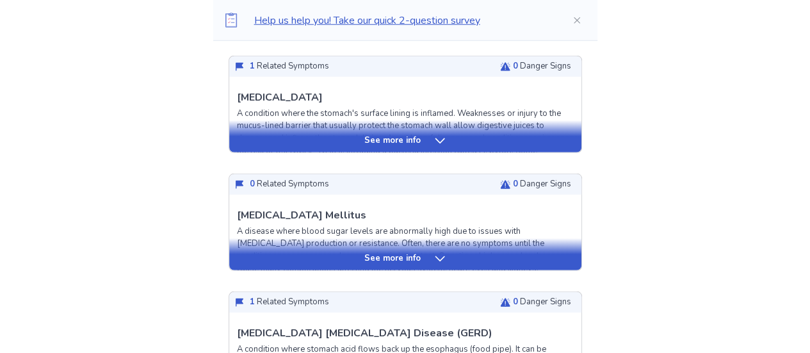
scroll to position [1739, 0]
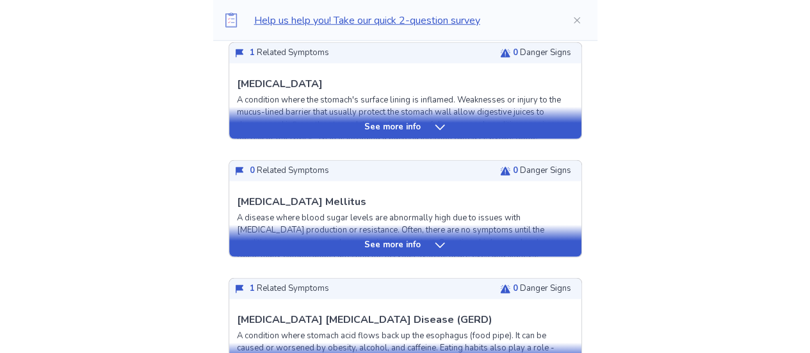
click at [418, 132] on p "See more info" at bounding box center [392, 127] width 56 height 13
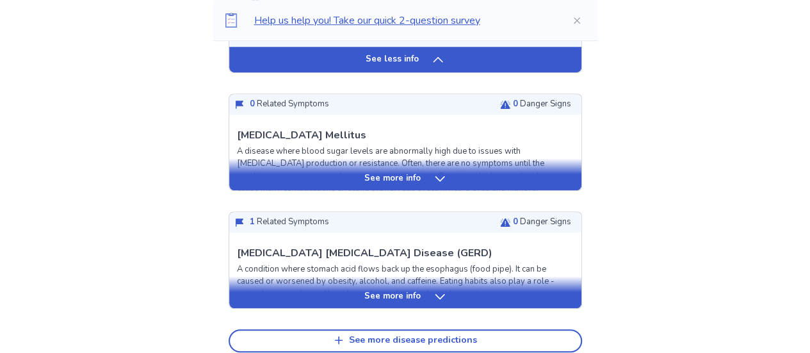
scroll to position [2844, 0]
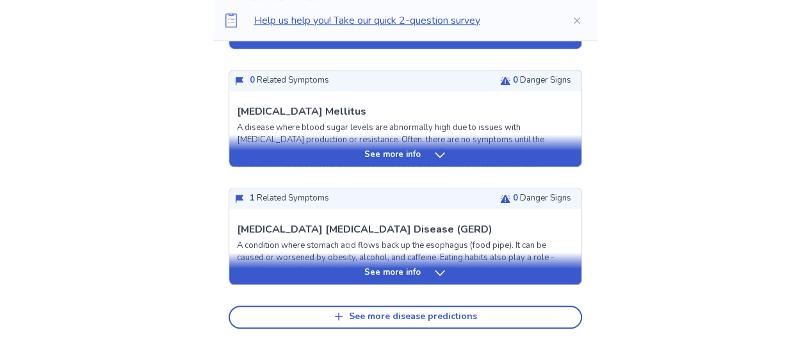
click at [424, 155] on div "See more info" at bounding box center [405, 154] width 352 height 13
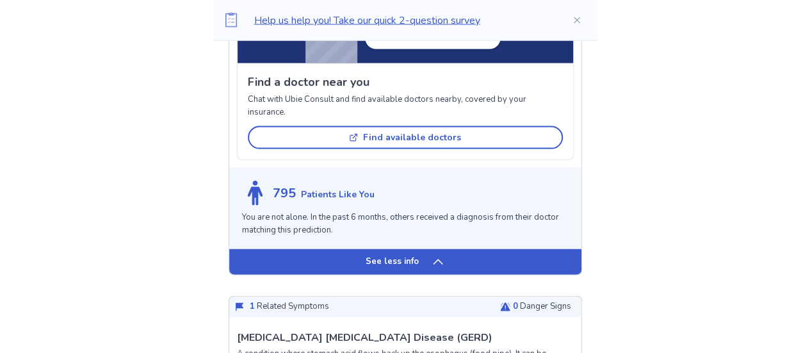
scroll to position [3872, 0]
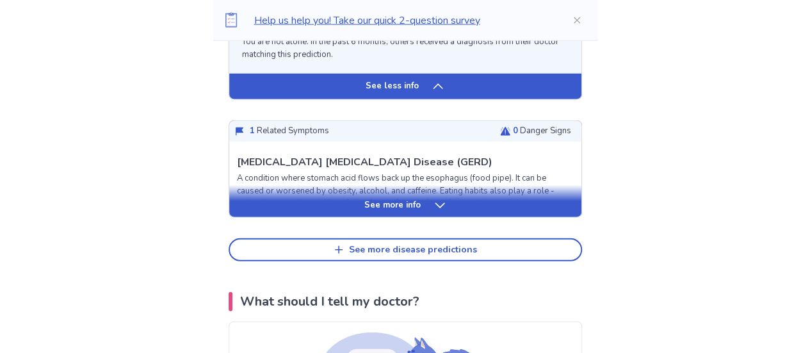
click at [435, 201] on icon at bounding box center [439, 205] width 13 height 13
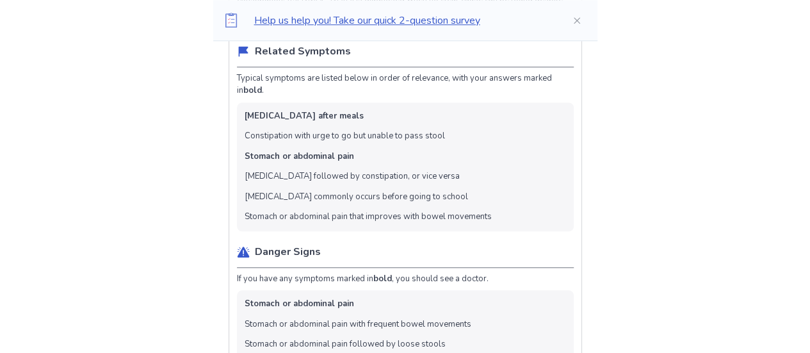
scroll to position [0, 0]
